Goal: Information Seeking & Learning: Learn about a topic

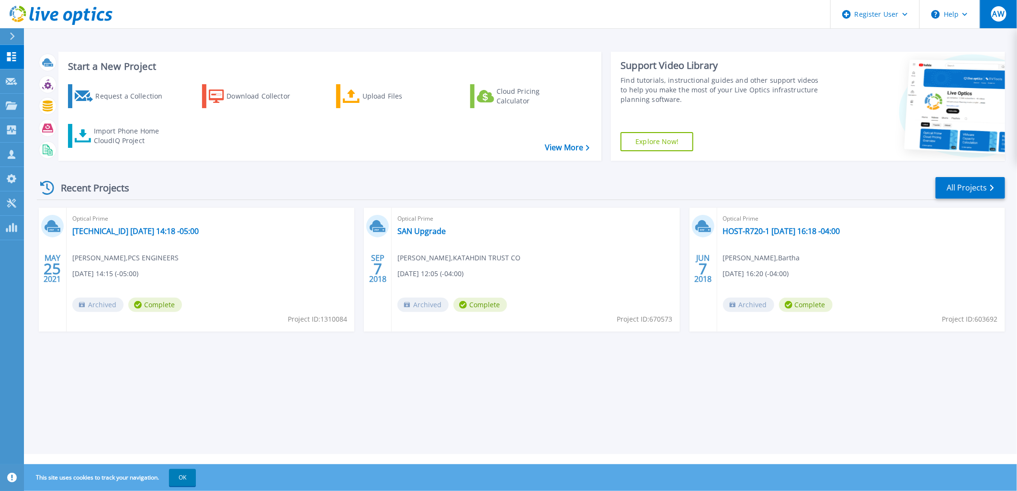
click at [993, 12] on span "AW" at bounding box center [998, 14] width 12 height 8
click at [384, 178] on div "Recent Projects All Projects" at bounding box center [521, 188] width 968 height 24
click at [964, 187] on link "All Projects" at bounding box center [970, 188] width 69 height 22
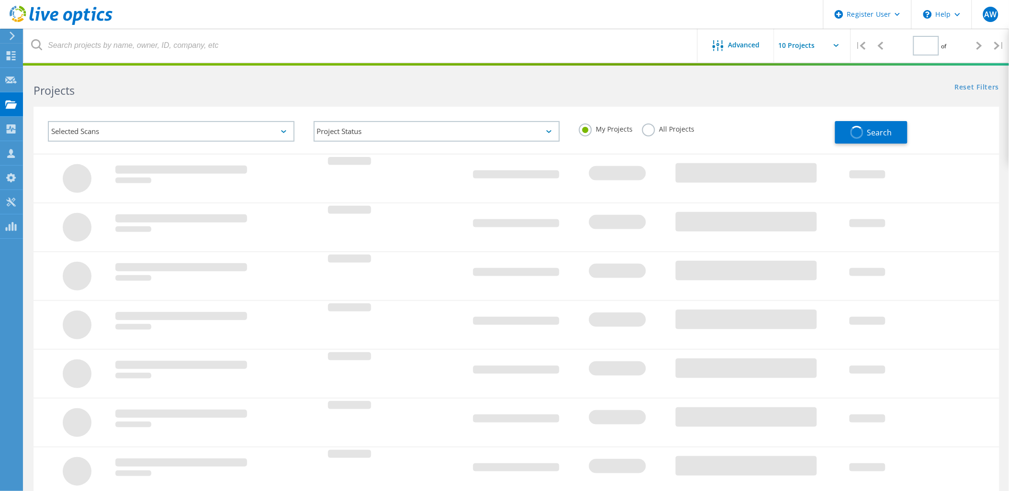
type input "1"
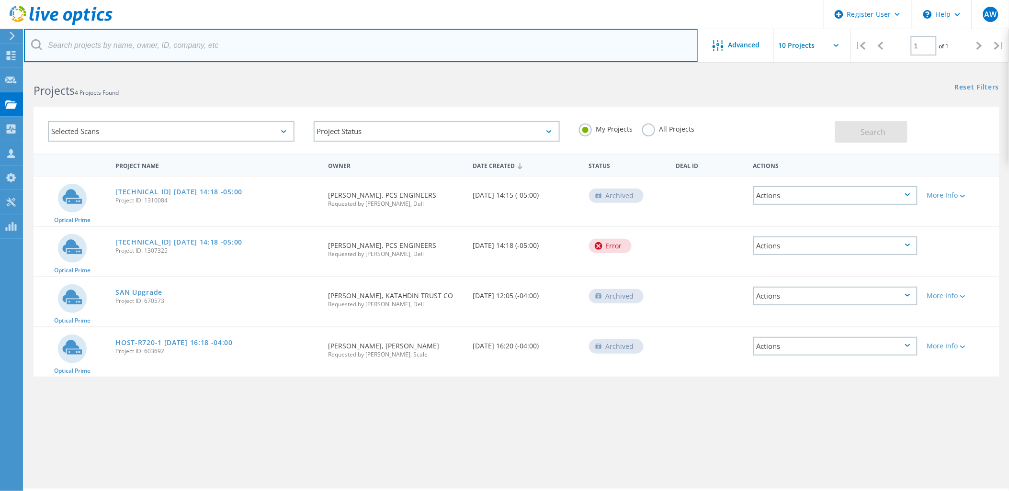
click at [200, 49] on input "text" at bounding box center [361, 46] width 674 height 34
type input "Zestron"
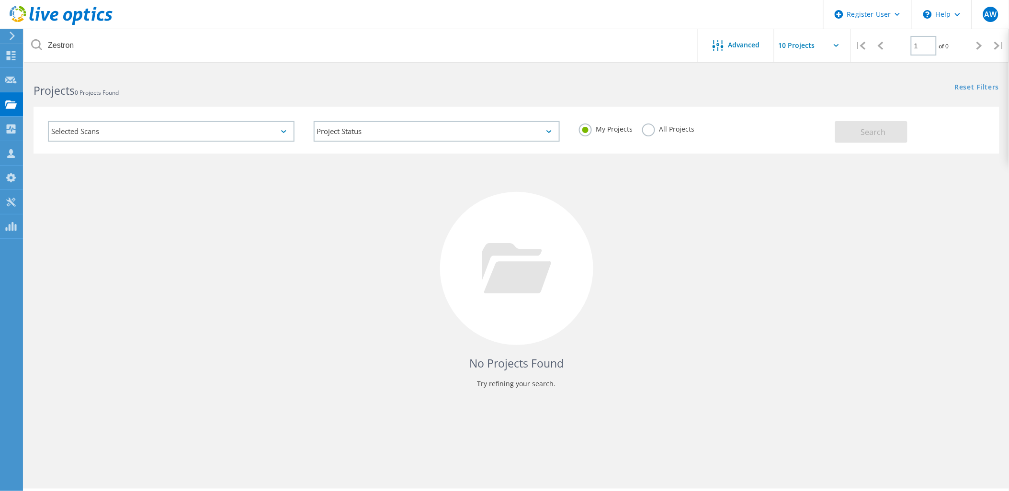
click at [657, 125] on label "All Projects" at bounding box center [668, 128] width 52 height 9
click at [0, 0] on input "All Projects" at bounding box center [0, 0] width 0 height 0
click at [851, 131] on button "Search" at bounding box center [871, 132] width 72 height 22
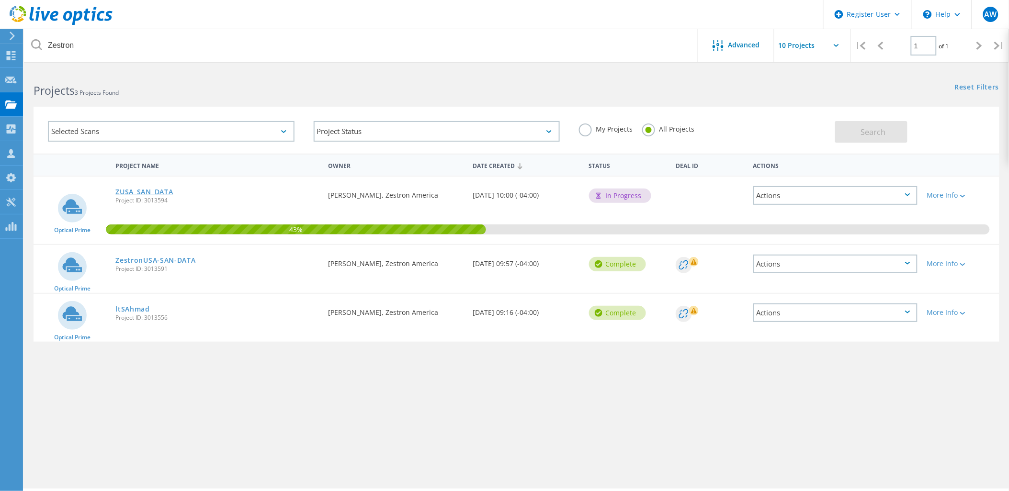
click at [160, 190] on link "ZUSA_SAN_DATA" at bounding box center [143, 192] width 57 height 7
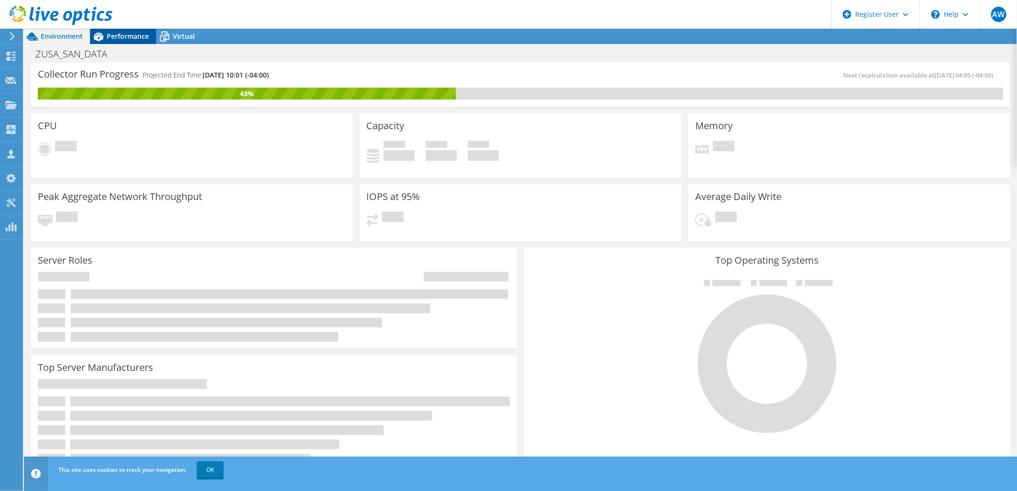
click at [145, 34] on span "Performance" at bounding box center [128, 36] width 42 height 9
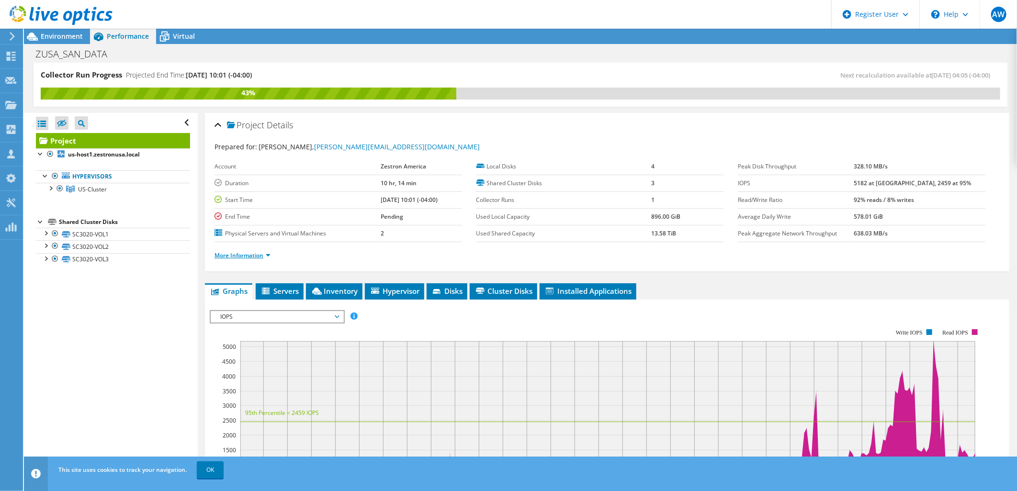
click at [270, 255] on link "More Information" at bounding box center [242, 255] width 56 height 8
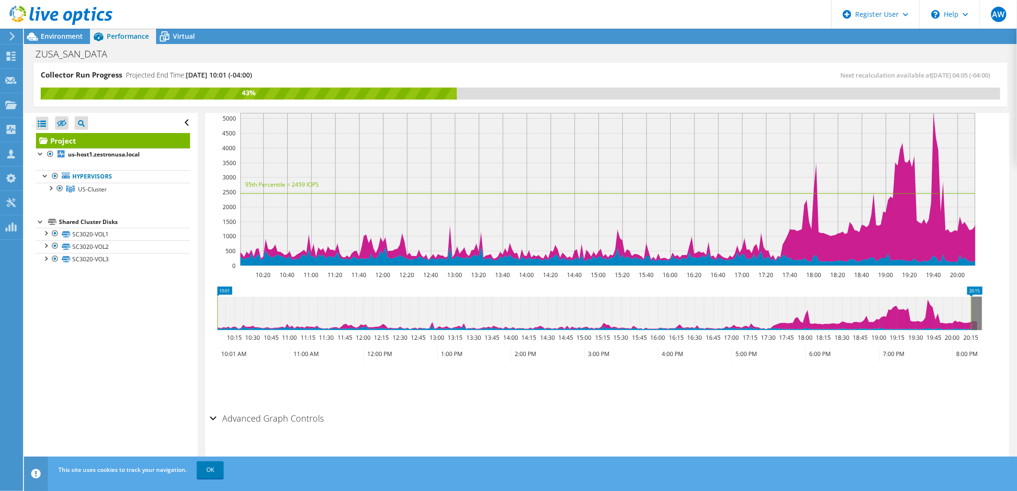
scroll to position [160, 0]
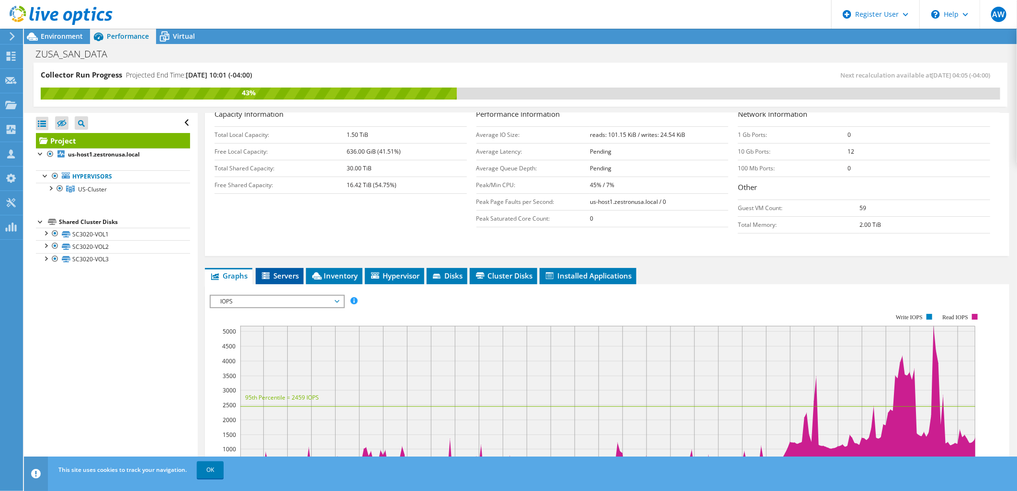
click at [284, 274] on span "Servers" at bounding box center [279, 276] width 38 height 10
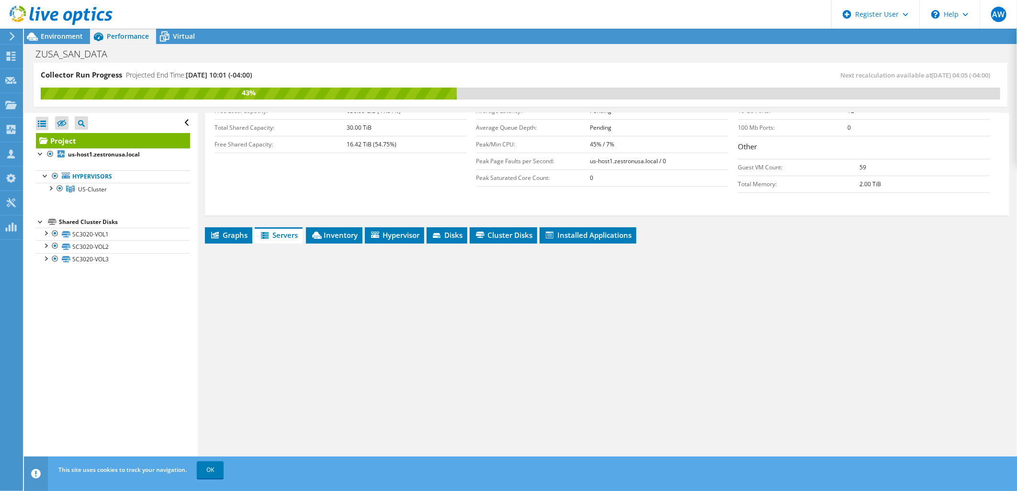
scroll to position [211, 0]
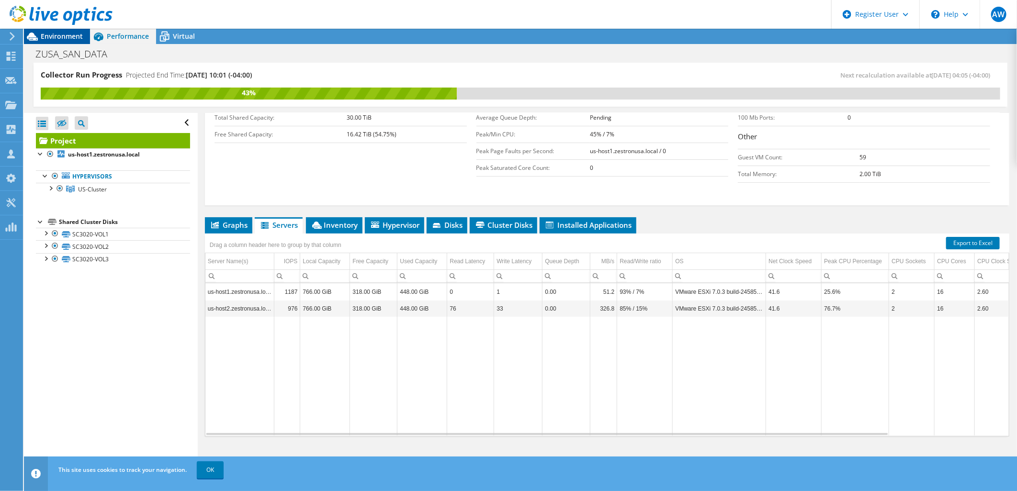
click at [53, 36] on span "Environment" at bounding box center [62, 36] width 42 height 9
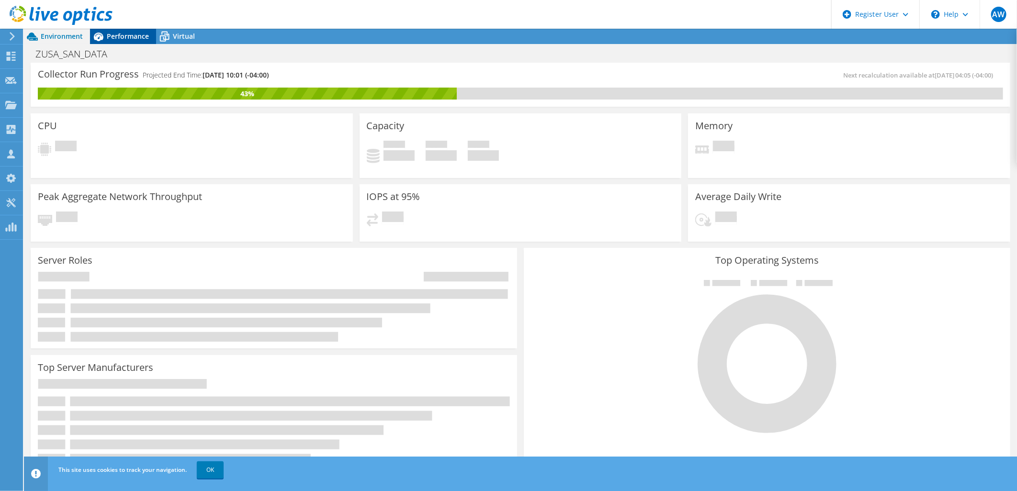
click at [118, 34] on span "Performance" at bounding box center [128, 36] width 42 height 9
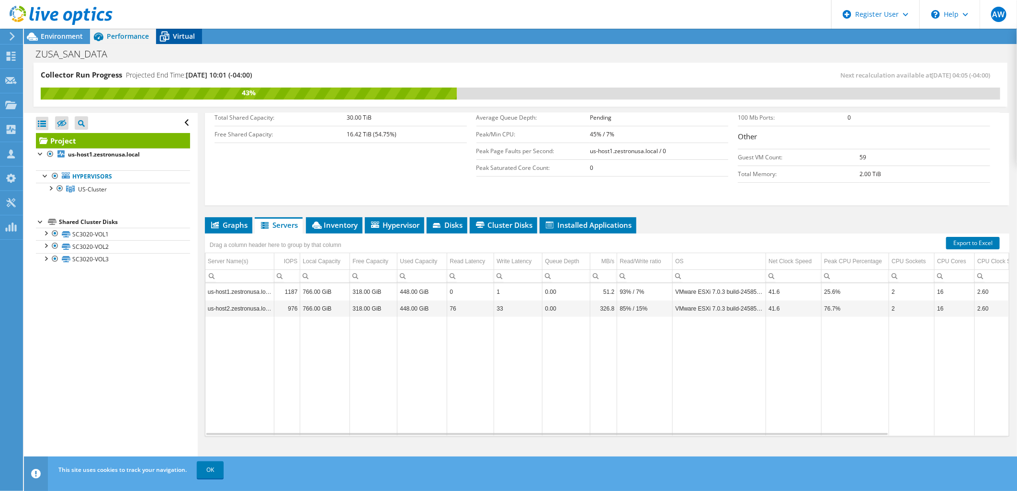
click at [182, 30] on div "Virtual" at bounding box center [179, 36] width 46 height 15
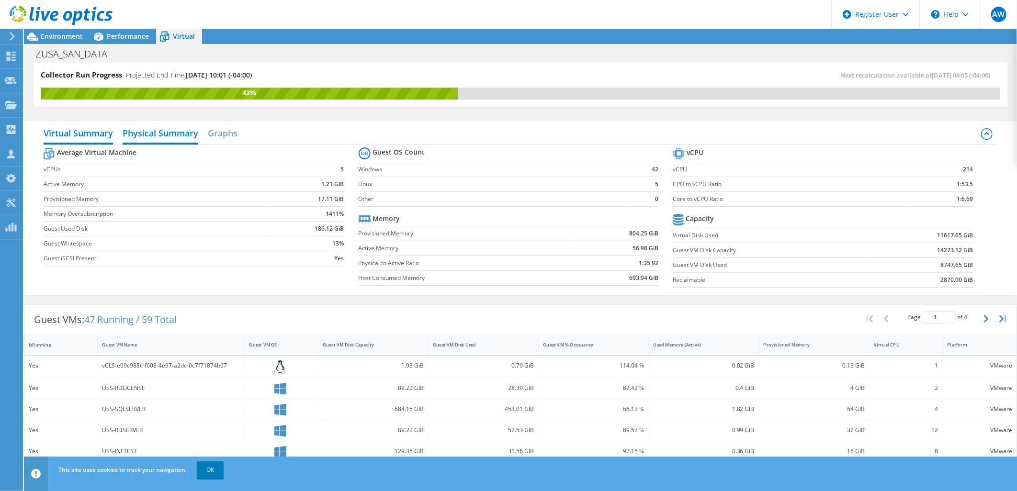
click at [183, 131] on h2 "Physical Summary" at bounding box center [161, 134] width 76 height 21
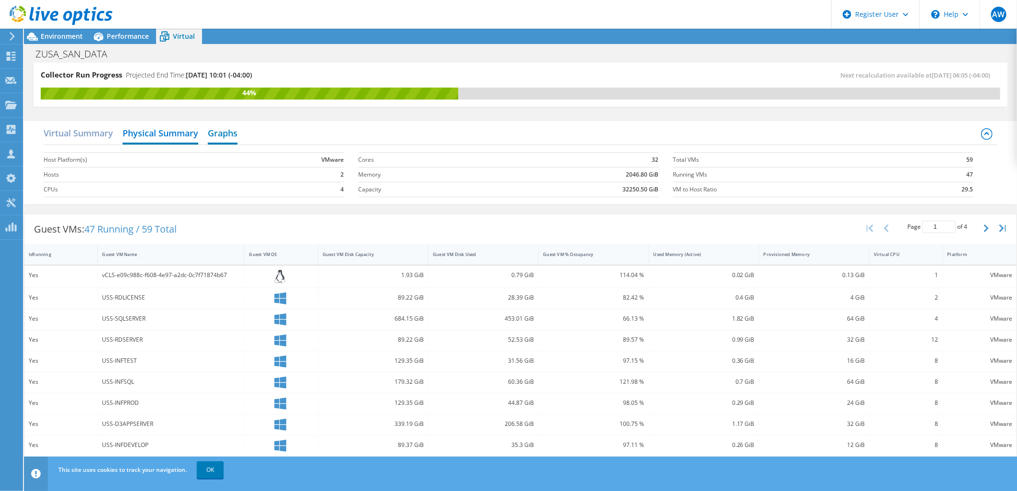
click at [234, 136] on h2 "Graphs" at bounding box center [223, 134] width 30 height 21
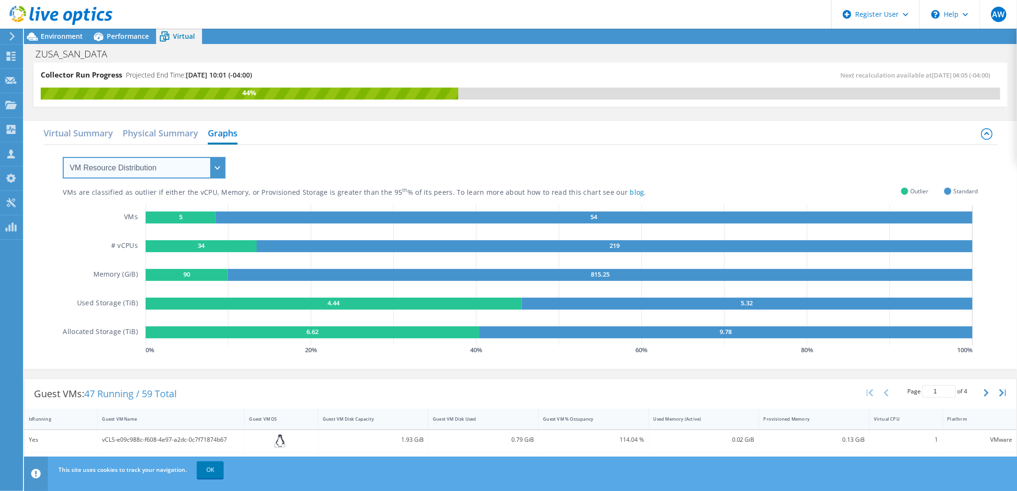
click at [219, 164] on select "VM Resource Distribution Provisioning Contrast Over Provisioning" at bounding box center [144, 168] width 163 height 22
select select "Provisioning Contrast"
click at [63, 157] on select "VM Resource Distribution Provisioning Contrast Over Provisioning" at bounding box center [144, 168] width 163 height 22
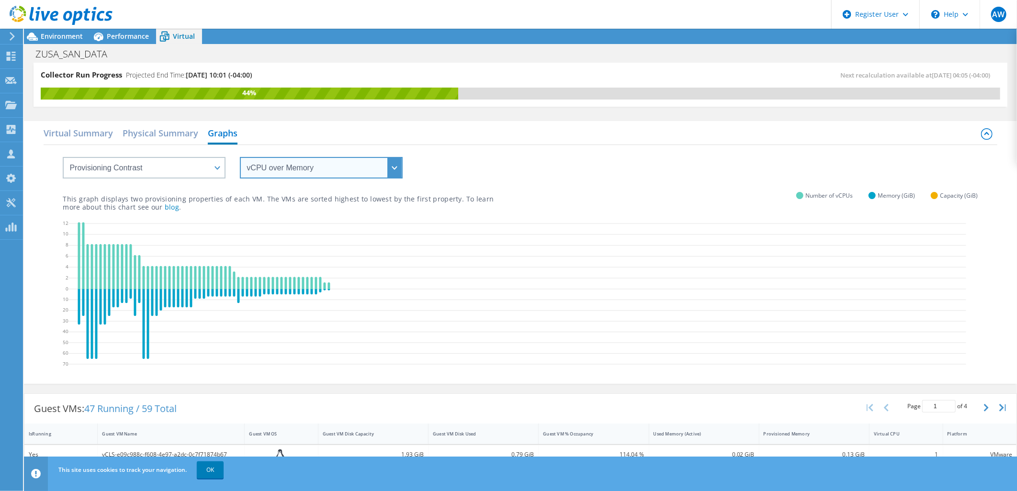
click at [322, 170] on select "vCPU over Memory vCPU over Capacity Memory over vCPU Memory over Capacity Capac…" at bounding box center [321, 168] width 163 height 22
click at [240, 157] on select "vCPU over Memory vCPU over Capacity Memory over vCPU Memory over Capacity Capac…" at bounding box center [321, 168] width 163 height 22
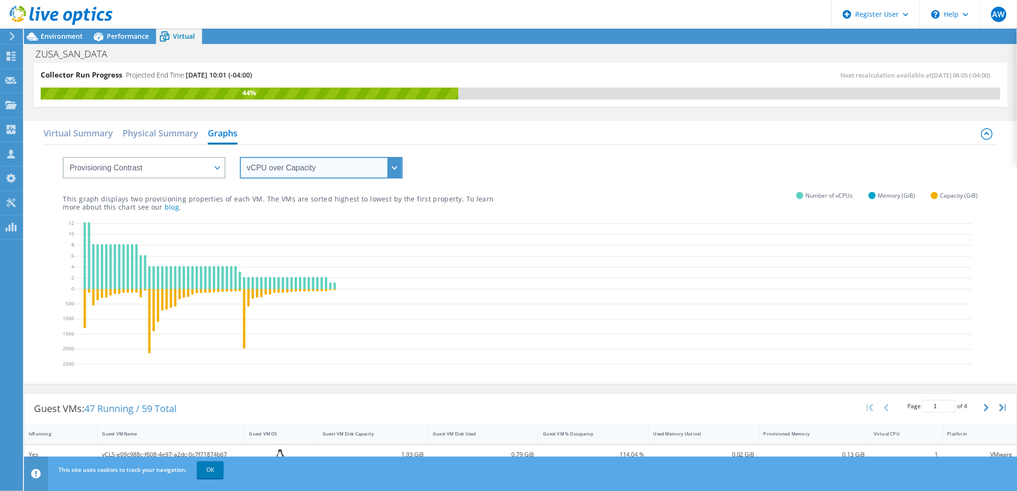
click at [350, 163] on select "vCPU over Memory vCPU over Capacity Memory over vCPU Memory over Capacity Capac…" at bounding box center [321, 168] width 163 height 22
click at [240, 157] on select "vCPU over Memory vCPU over Capacity Memory over vCPU Memory over Capacity Capac…" at bounding box center [321, 168] width 163 height 22
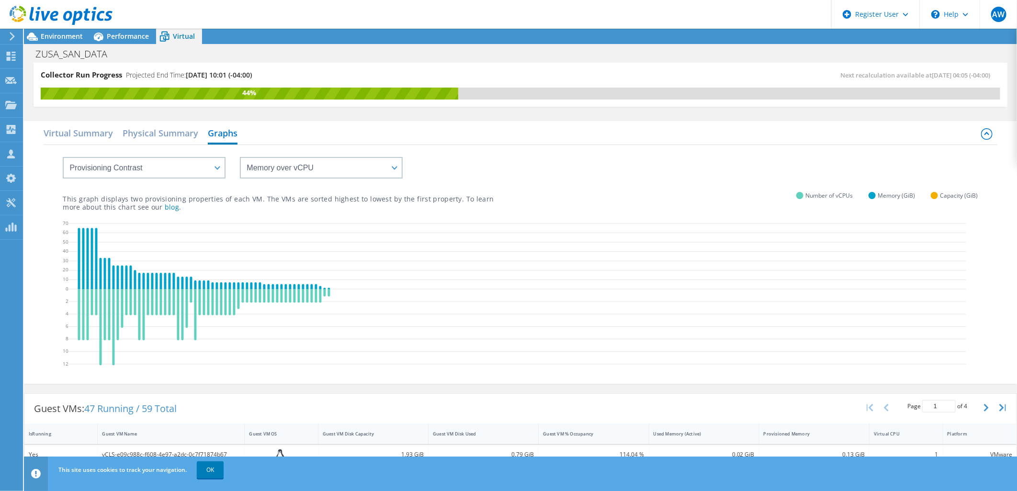
click at [343, 151] on div "vCPU over Memory vCPU over Capacity Memory over vCPU Memory over Capacity Capac…" at bounding box center [520, 162] width 915 height 34
click at [342, 165] on select "vCPU over Memory vCPU over Capacity Memory over vCPU Memory over Capacity Capac…" at bounding box center [321, 168] width 163 height 22
click at [240, 157] on select "vCPU over Memory vCPU over Capacity Memory over vCPU Memory over Capacity Capac…" at bounding box center [321, 168] width 163 height 22
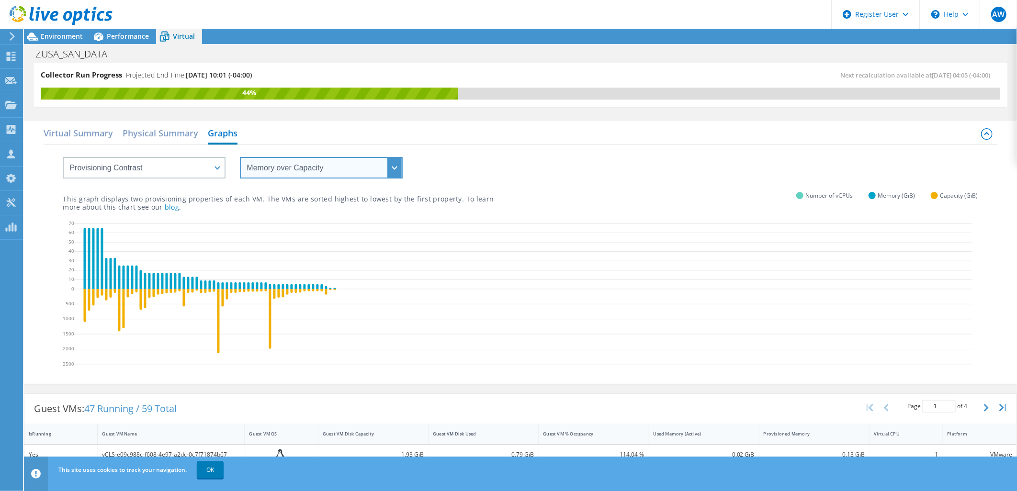
click at [345, 160] on select "vCPU over Memory vCPU over Capacity Memory over vCPU Memory over Capacity Capac…" at bounding box center [321, 168] width 163 height 22
click at [240, 157] on select "vCPU over Memory vCPU over Capacity Memory over vCPU Memory over Capacity Capac…" at bounding box center [321, 168] width 163 height 22
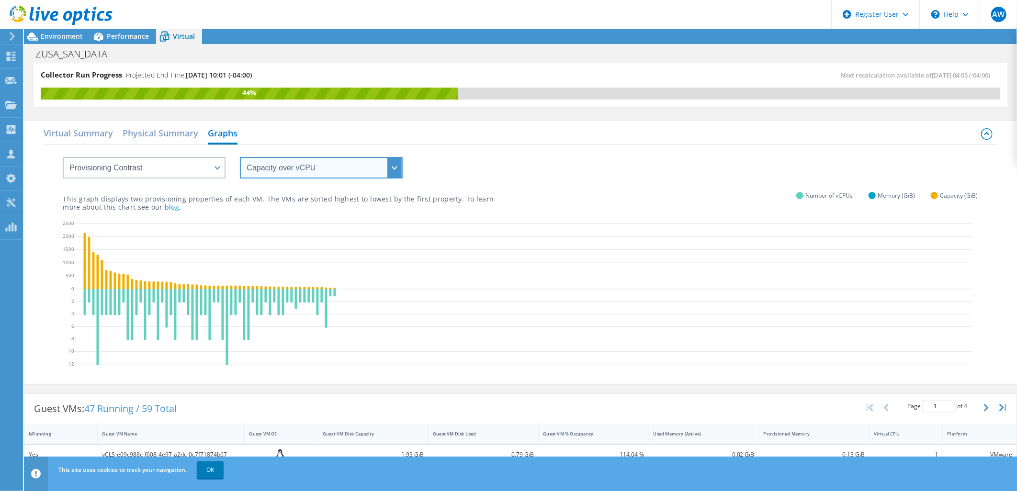
click at [336, 163] on select "vCPU over Memory vCPU over Capacity Memory over vCPU Memory over Capacity Capac…" at bounding box center [321, 168] width 163 height 22
select select "Capacity over Memory"
click at [240, 157] on select "vCPU over Memory vCPU over Capacity Memory over vCPU Memory over Capacity Capac…" at bounding box center [321, 168] width 163 height 22
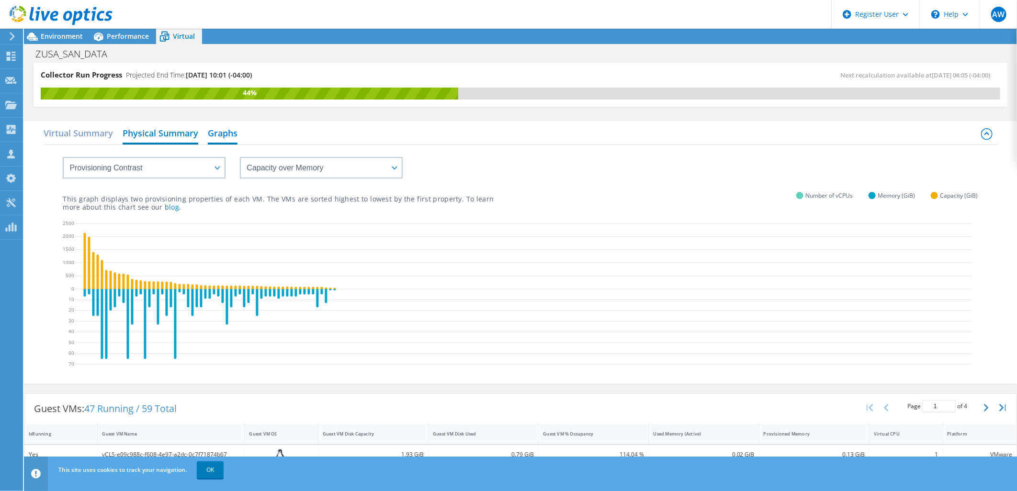
click at [164, 129] on h2 "Physical Summary" at bounding box center [161, 134] width 76 height 21
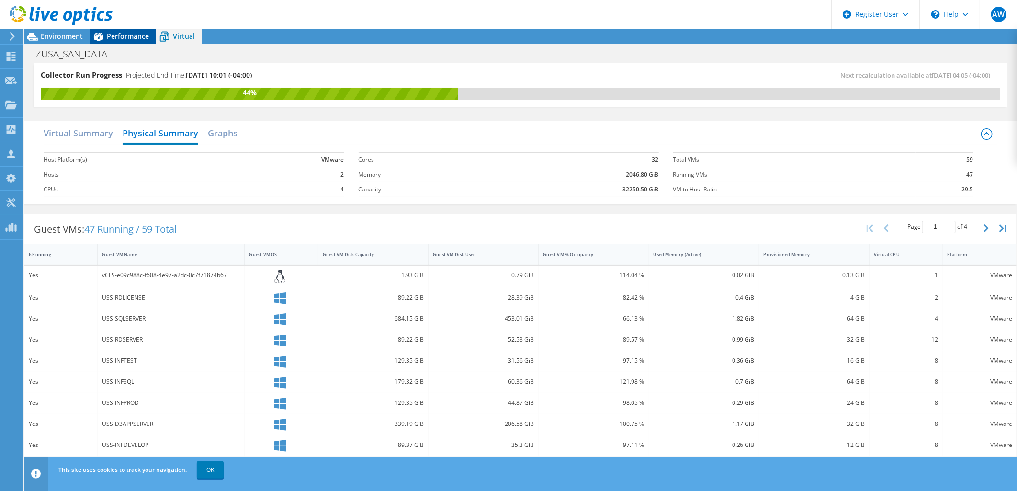
click at [144, 33] on span "Performance" at bounding box center [128, 36] width 42 height 9
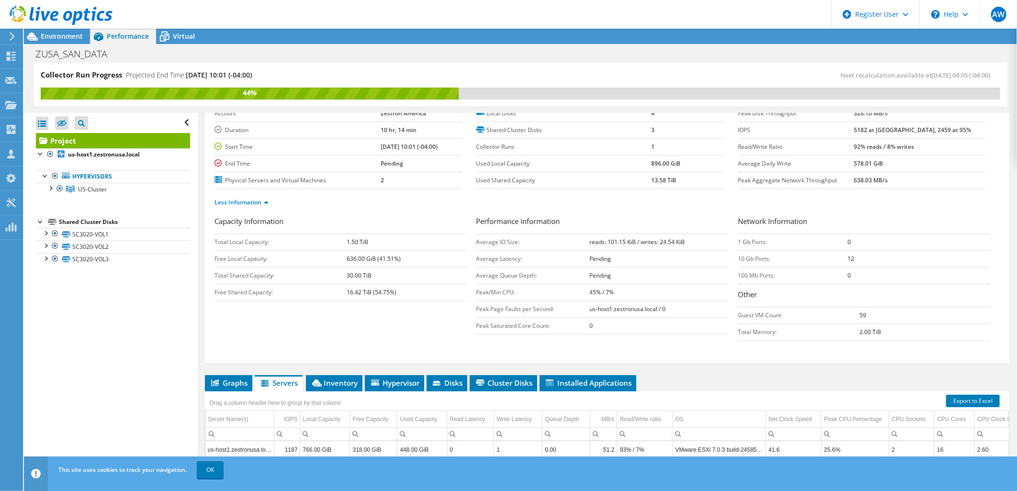
scroll to position [0, 0]
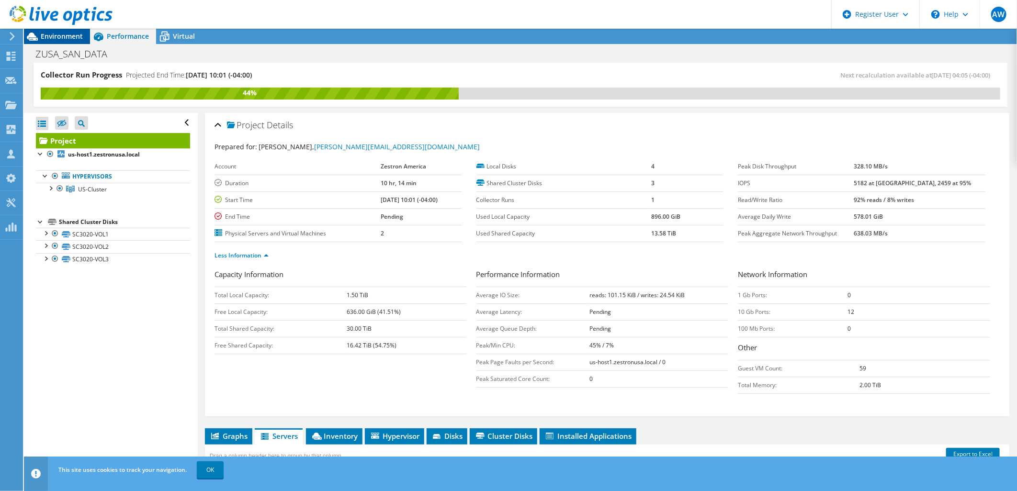
click at [58, 36] on span "Environment" at bounding box center [62, 36] width 42 height 9
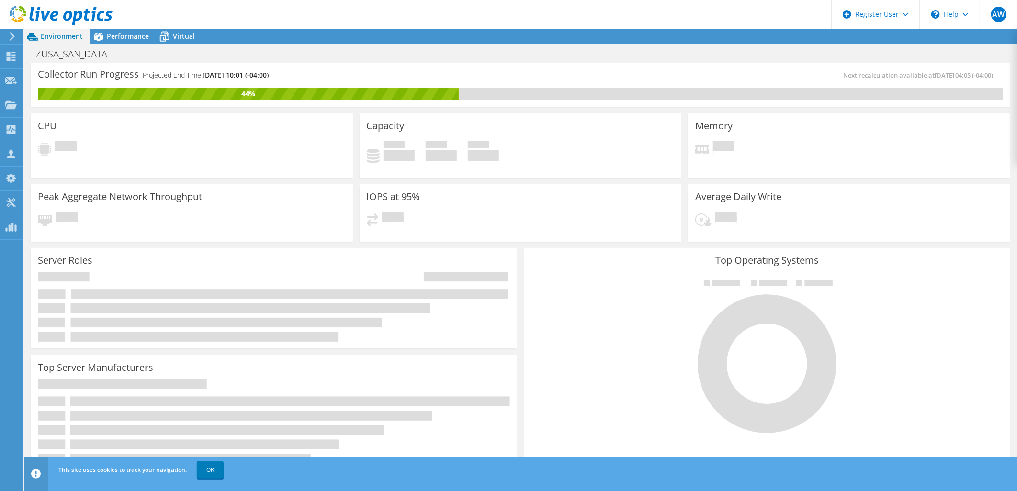
click at [11, 39] on icon at bounding box center [12, 36] width 7 height 9
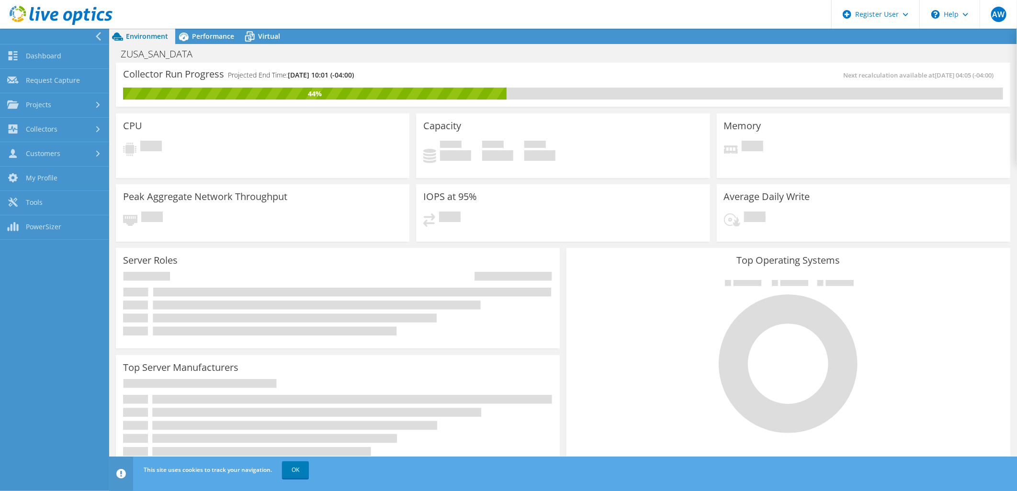
click at [99, 37] on icon at bounding box center [98, 36] width 7 height 9
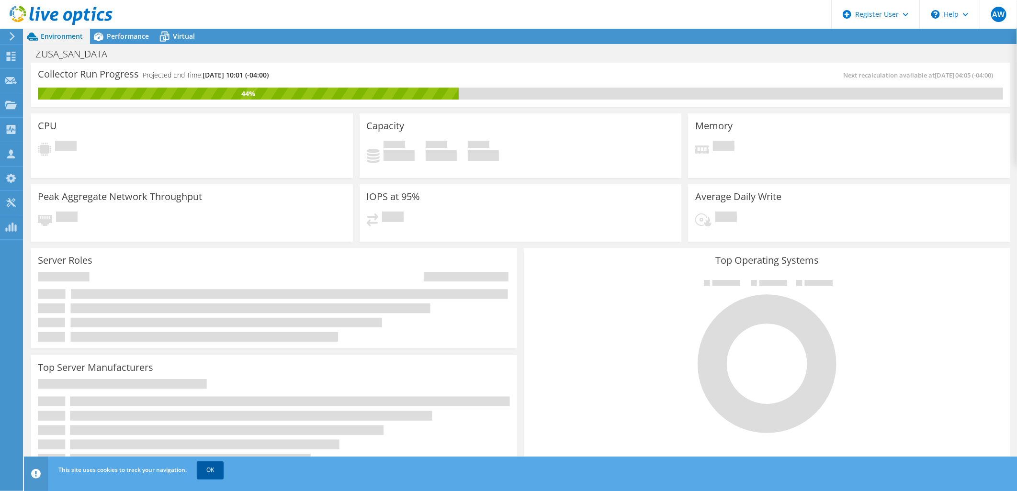
click at [202, 473] on link "OK" at bounding box center [210, 470] width 27 height 17
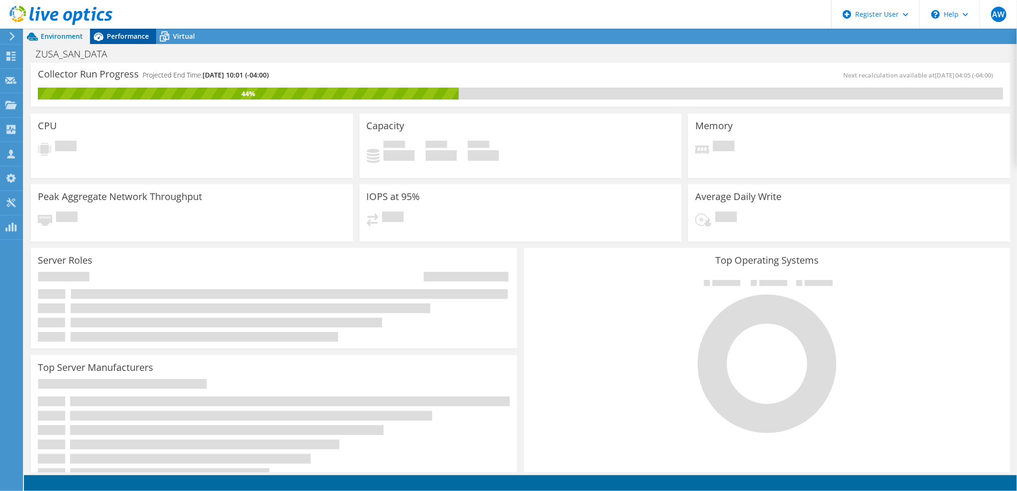
click at [130, 39] on span "Performance" at bounding box center [128, 36] width 42 height 9
